Goal: Task Accomplishment & Management: Manage account settings

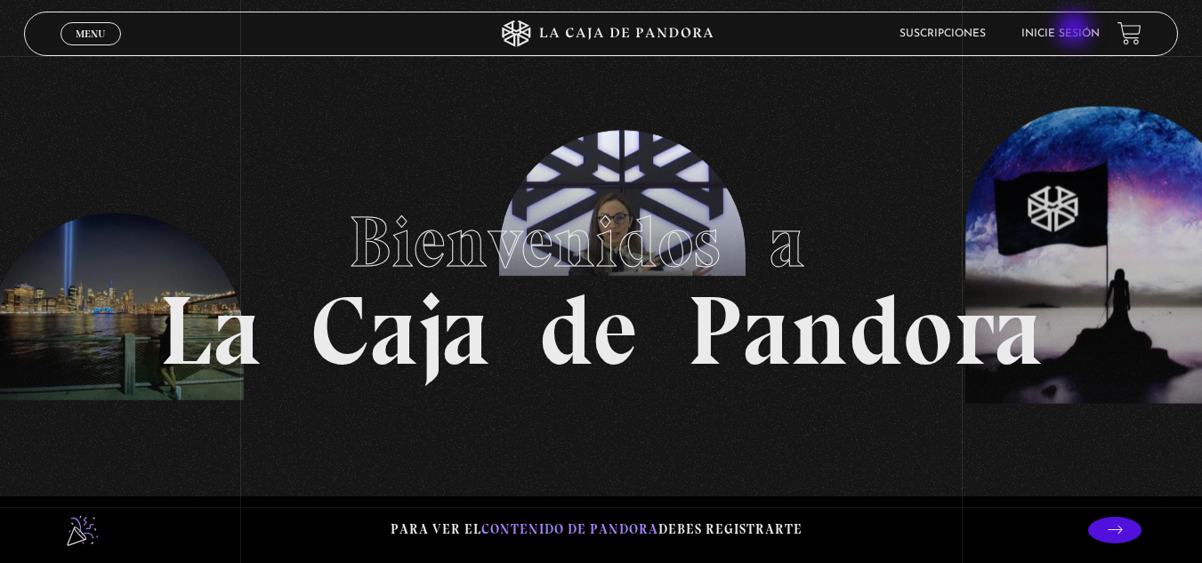
click at [1076, 30] on link "Inicie sesión" at bounding box center [1061, 33] width 78 height 11
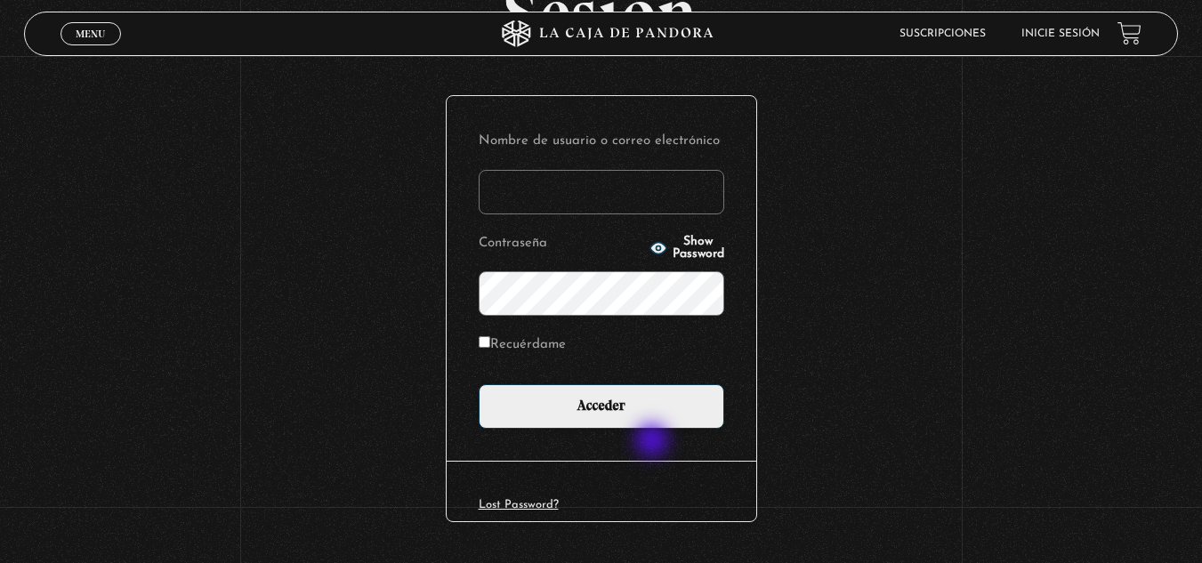
scroll to position [217, 0]
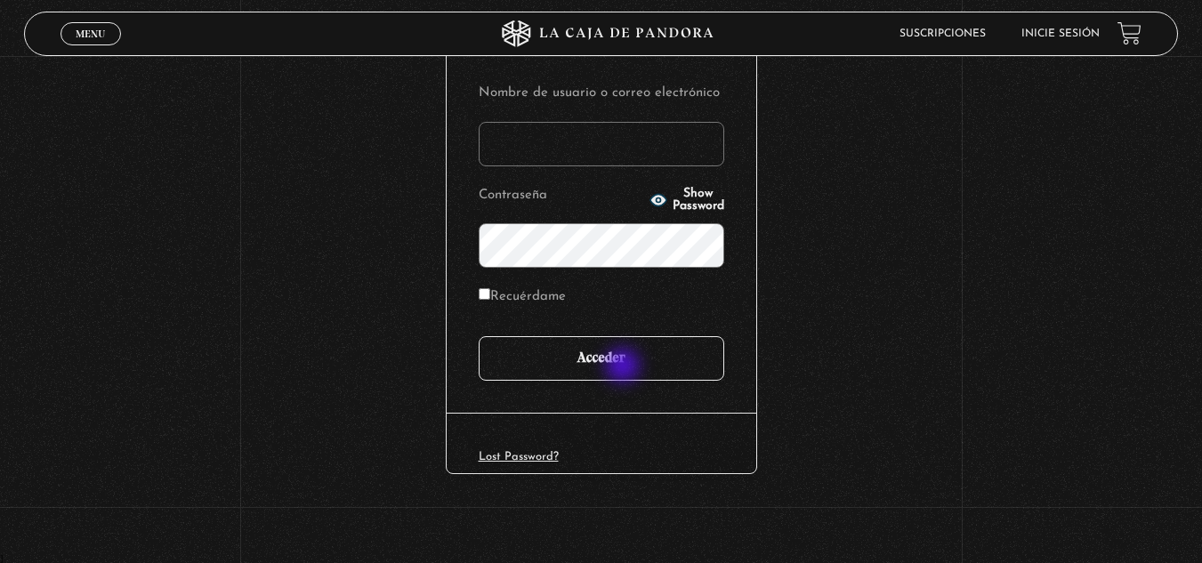
type input "VSV0505"
click at [625, 368] on input "Acceder" at bounding box center [602, 358] width 246 height 44
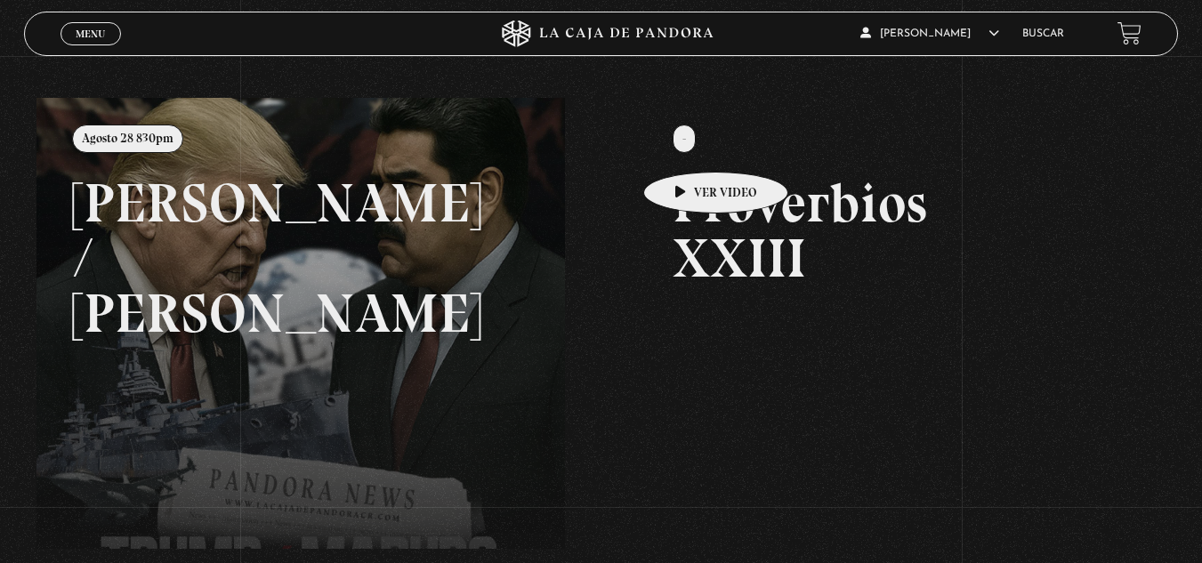
scroll to position [178, 0]
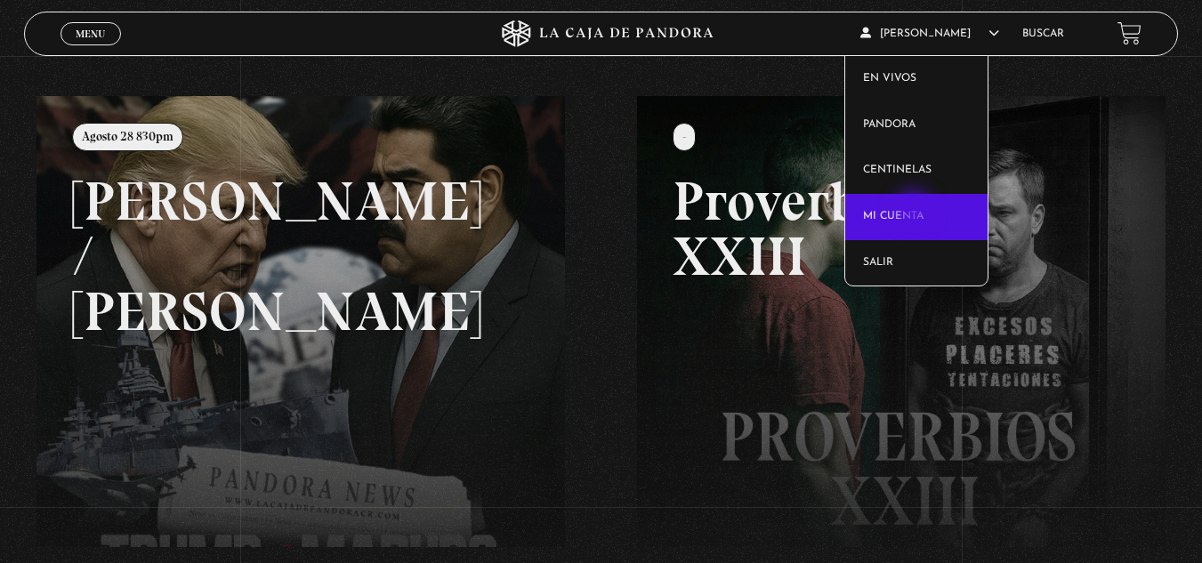
click at [916, 210] on link "Mi cuenta" at bounding box center [916, 217] width 142 height 46
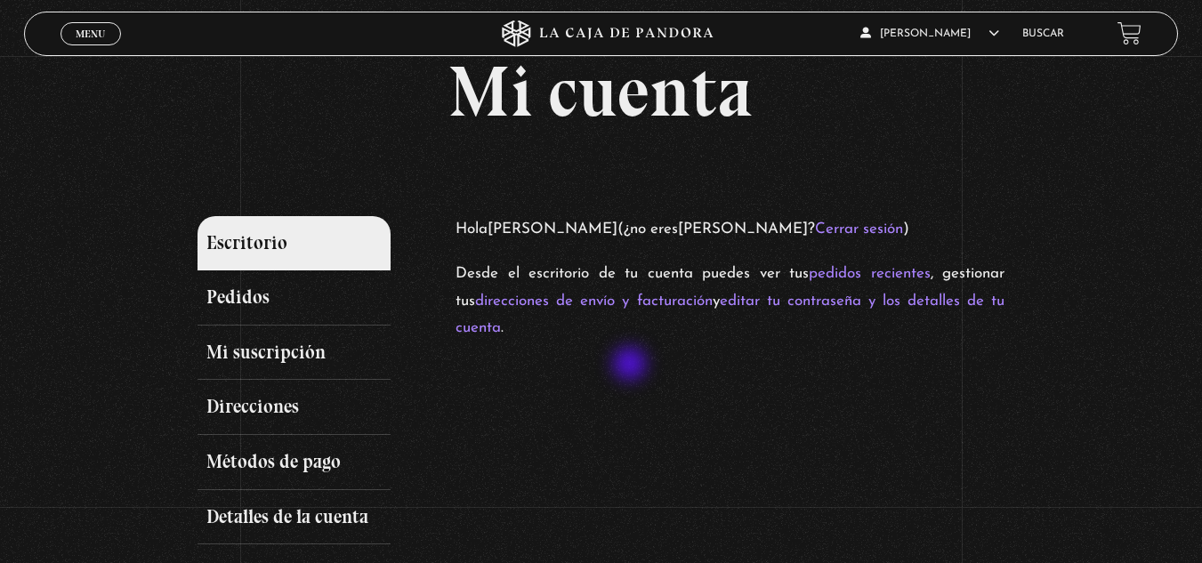
scroll to position [89, 0]
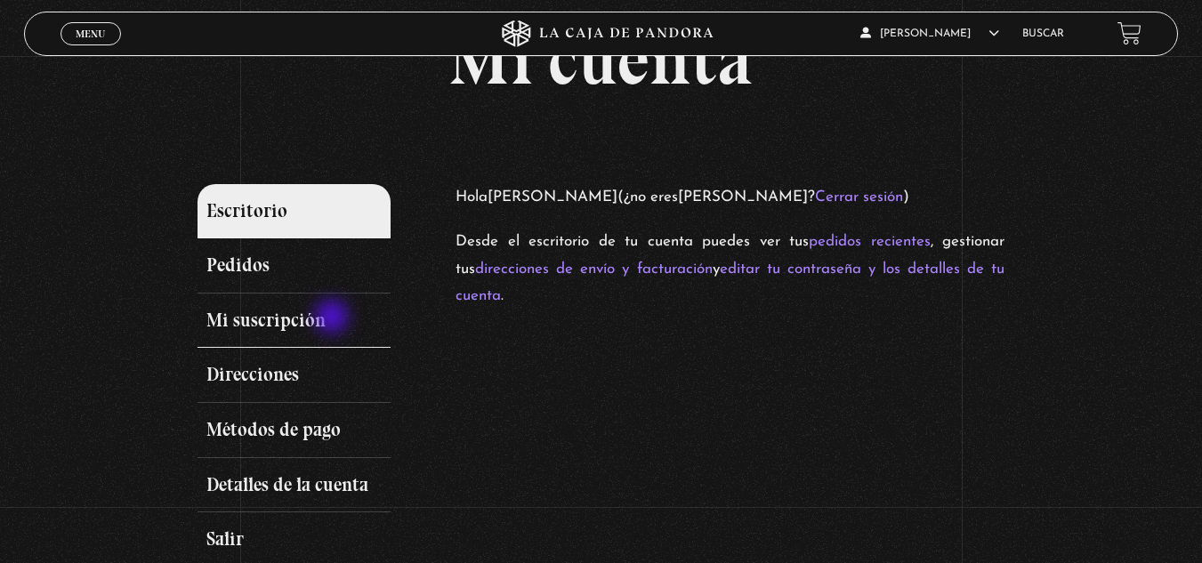
click at [334, 319] on link "Mi suscripción" at bounding box center [295, 321] width 194 height 55
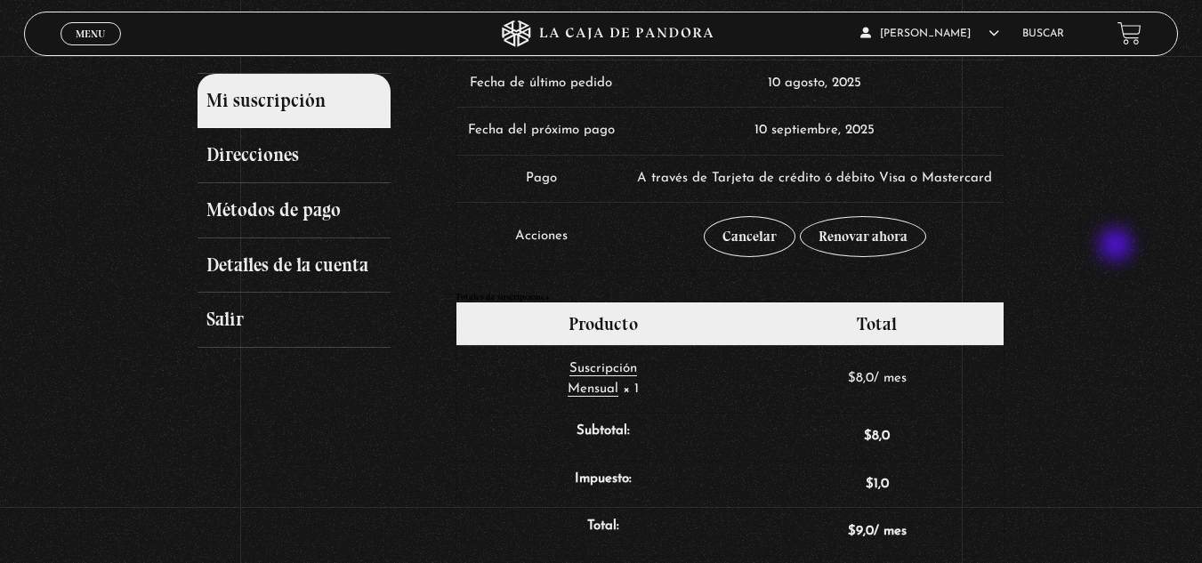
scroll to position [178, 0]
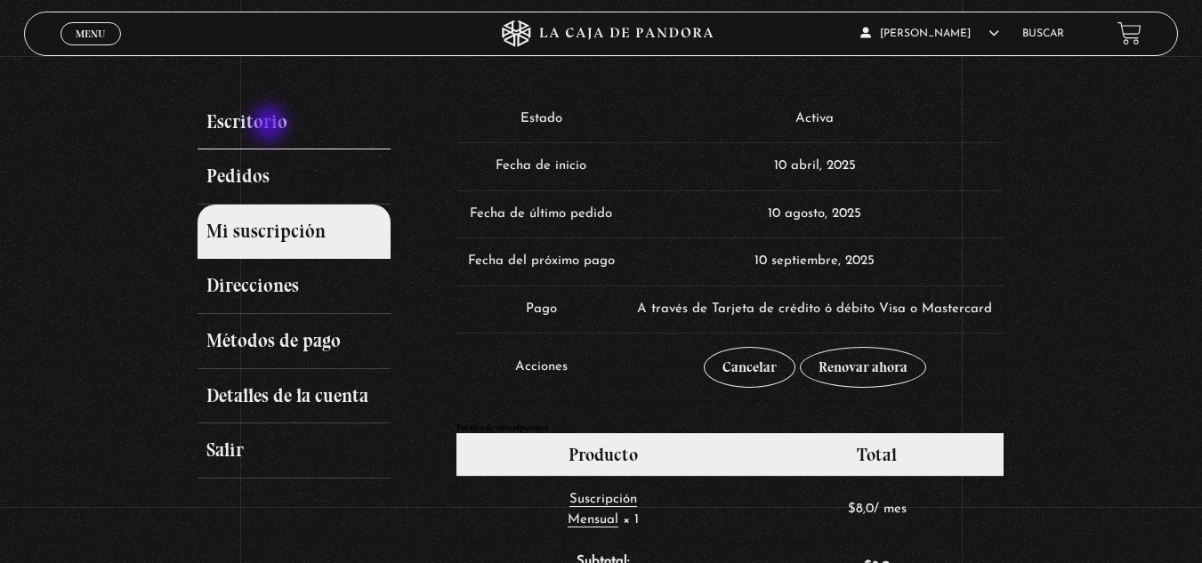
click at [271, 125] on link "Escritorio" at bounding box center [295, 122] width 194 height 55
